Goal: Communication & Community: Ask a question

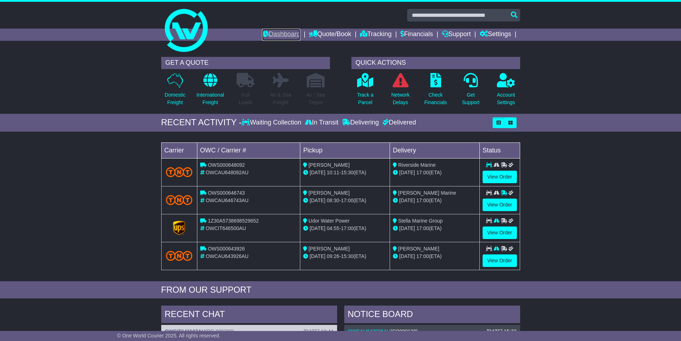
click at [280, 33] on link "Dashboard" at bounding box center [281, 35] width 38 height 12
click at [369, 86] on icon at bounding box center [365, 80] width 16 height 14
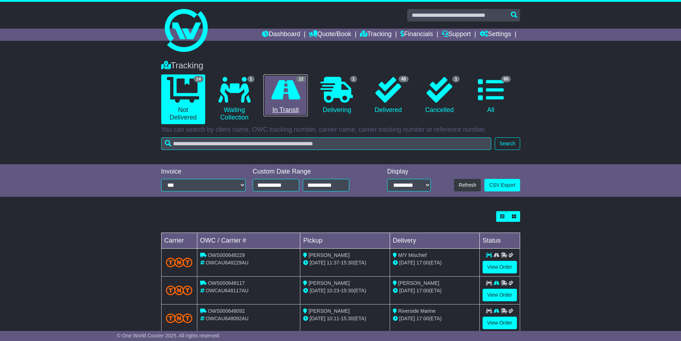
click at [289, 94] on icon at bounding box center [285, 90] width 29 height 26
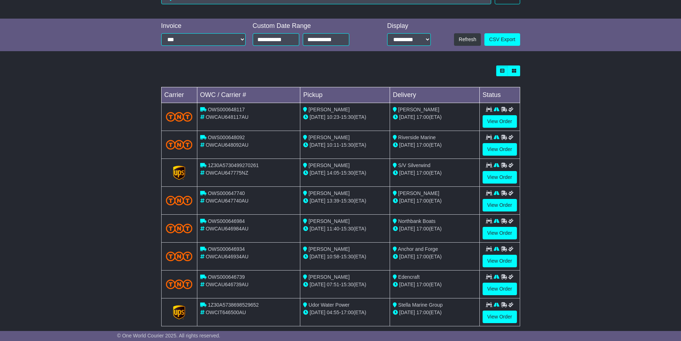
scroll to position [188, 0]
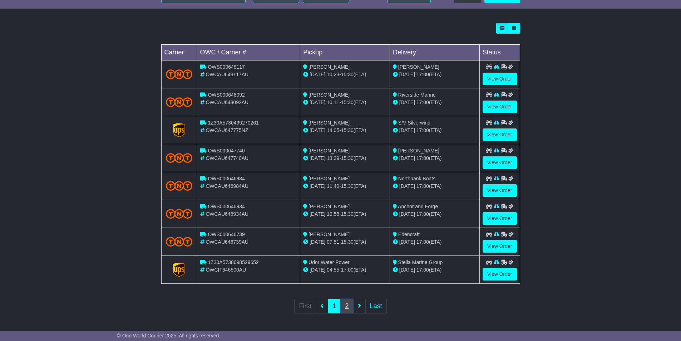
click at [345, 304] on link "2" at bounding box center [346, 305] width 13 height 15
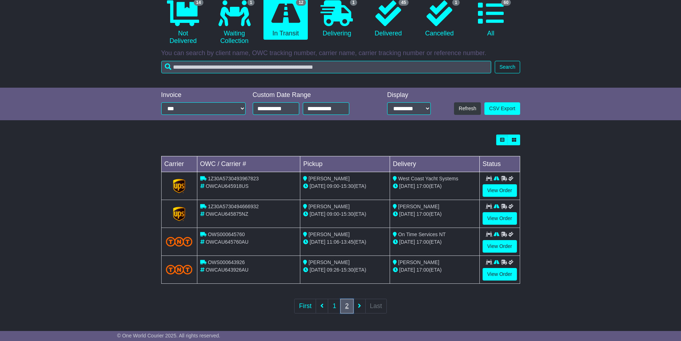
scroll to position [0, 0]
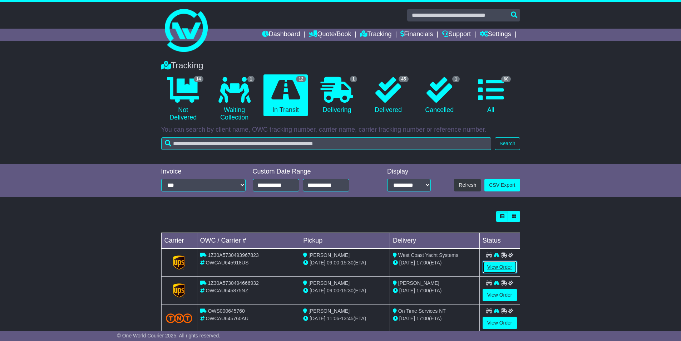
click at [504, 266] on link "View Order" at bounding box center [499, 267] width 34 height 13
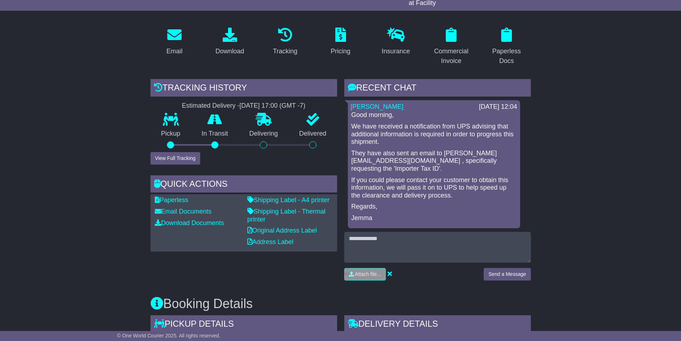
scroll to position [179, 0]
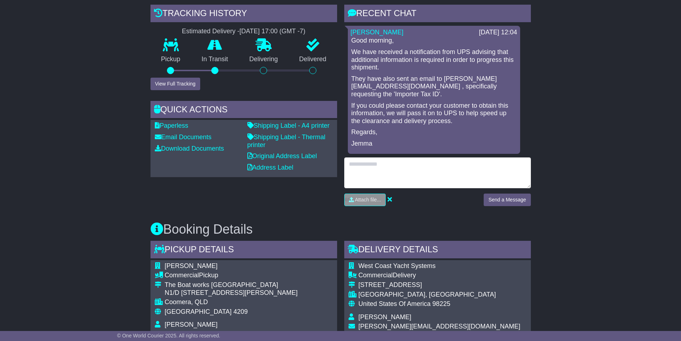
click at [413, 169] on textarea at bounding box center [437, 172] width 187 height 31
type textarea "*"
type textarea "**********"
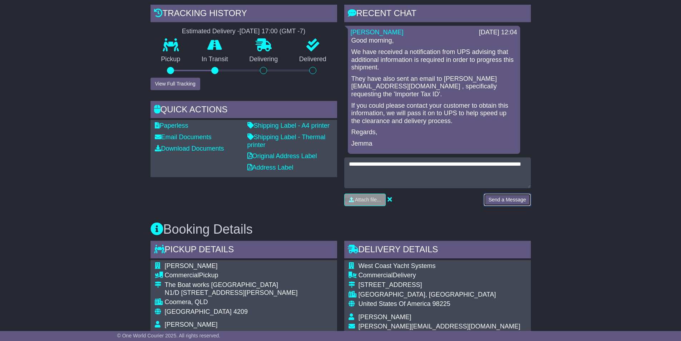
click at [502, 199] on button "Send a Message" at bounding box center [507, 199] width 47 height 13
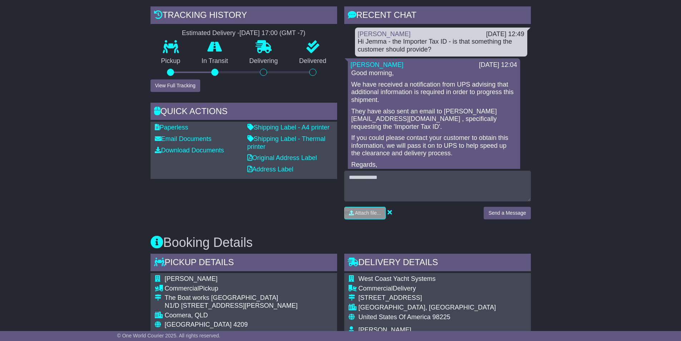
scroll to position [248, 0]
